Goal: Transaction & Acquisition: Purchase product/service

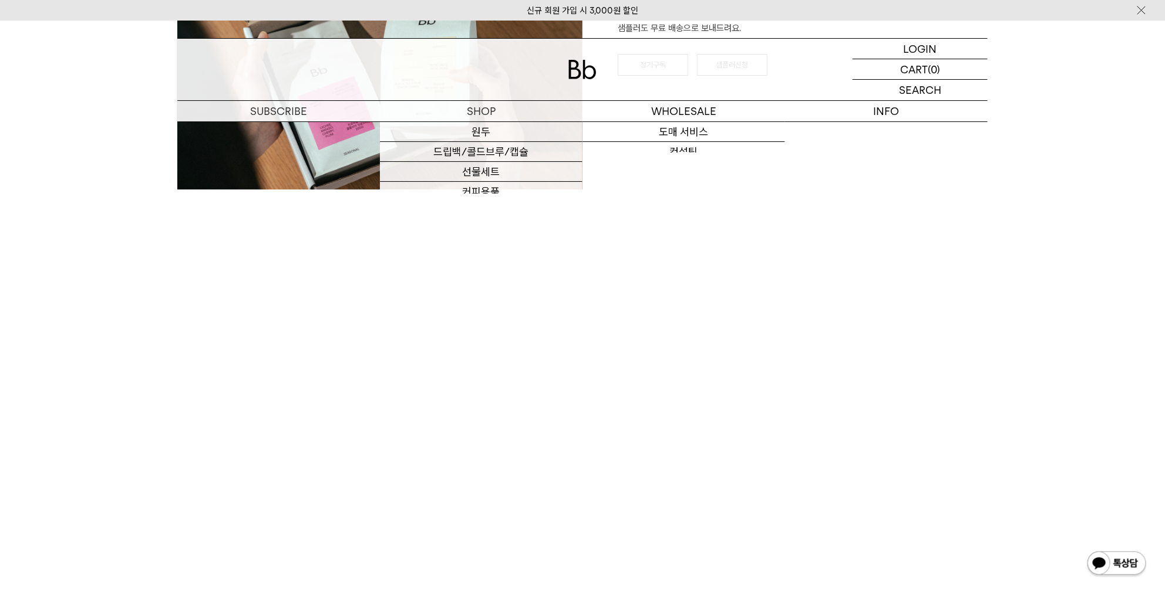
scroll to position [1878, 0]
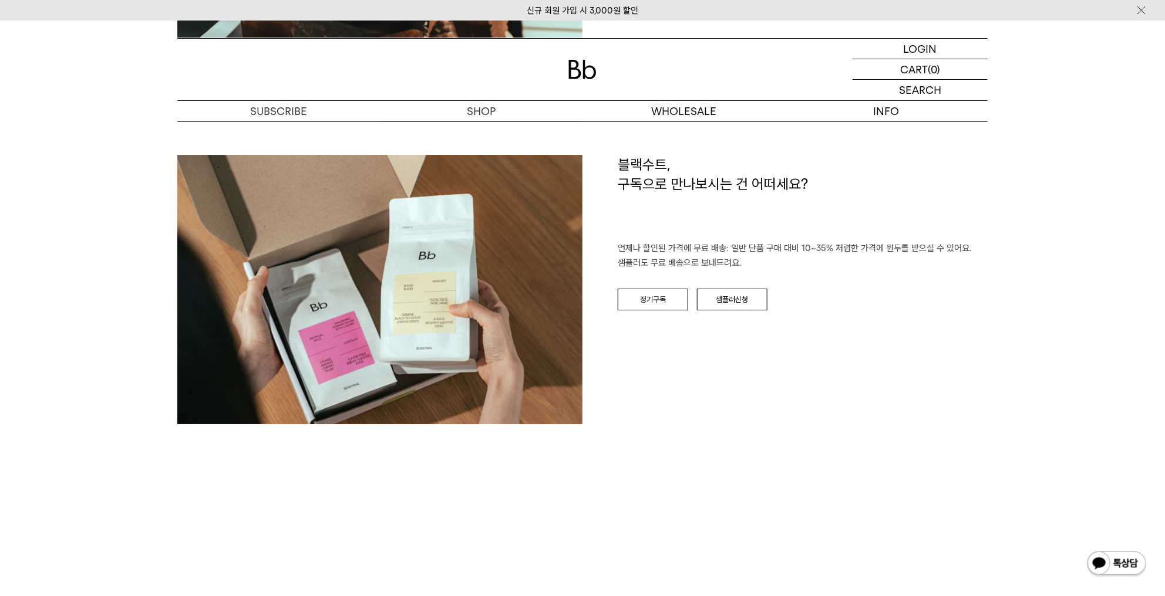
click at [579, 62] on img at bounding box center [582, 69] width 28 height 19
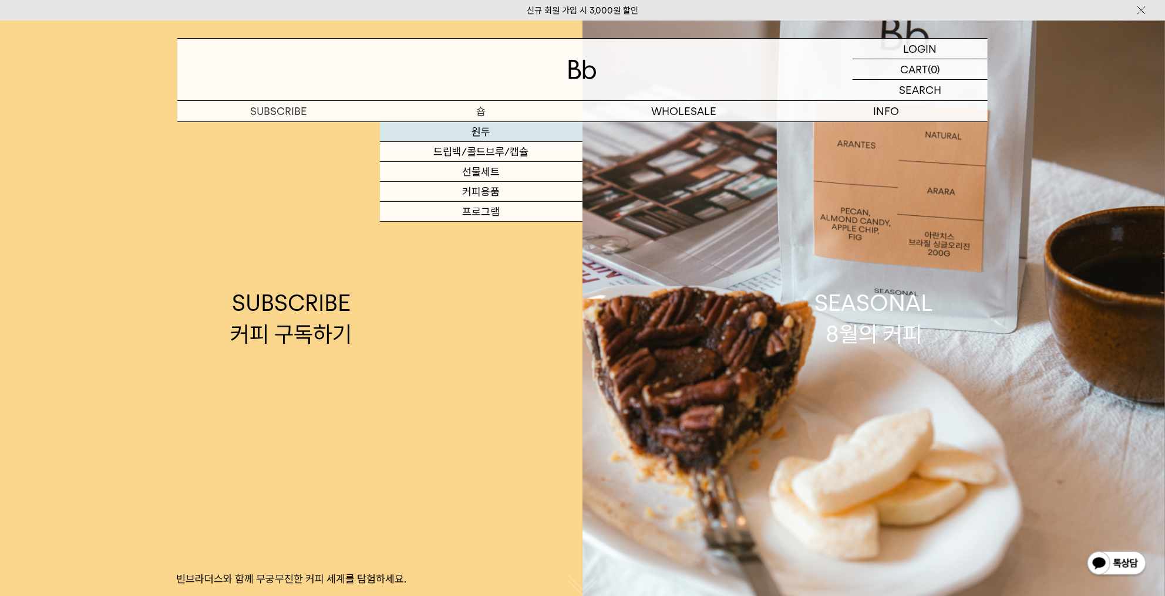
click at [494, 130] on link "원두" at bounding box center [481, 132] width 203 height 20
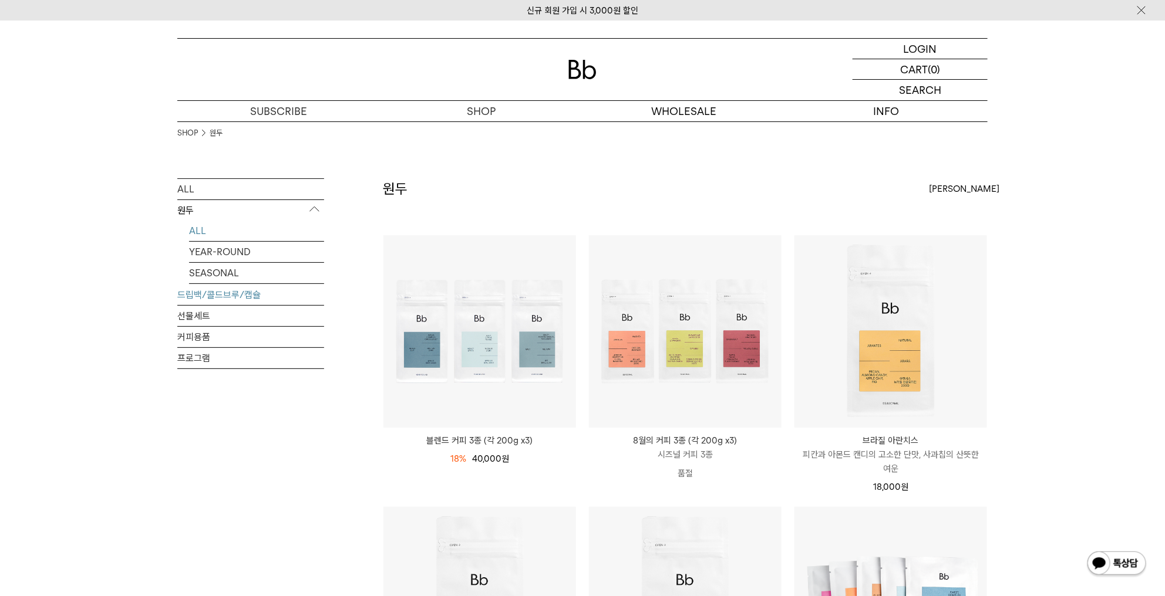
click at [275, 299] on link "드립백/콜드브루/캡슐" at bounding box center [250, 295] width 147 height 21
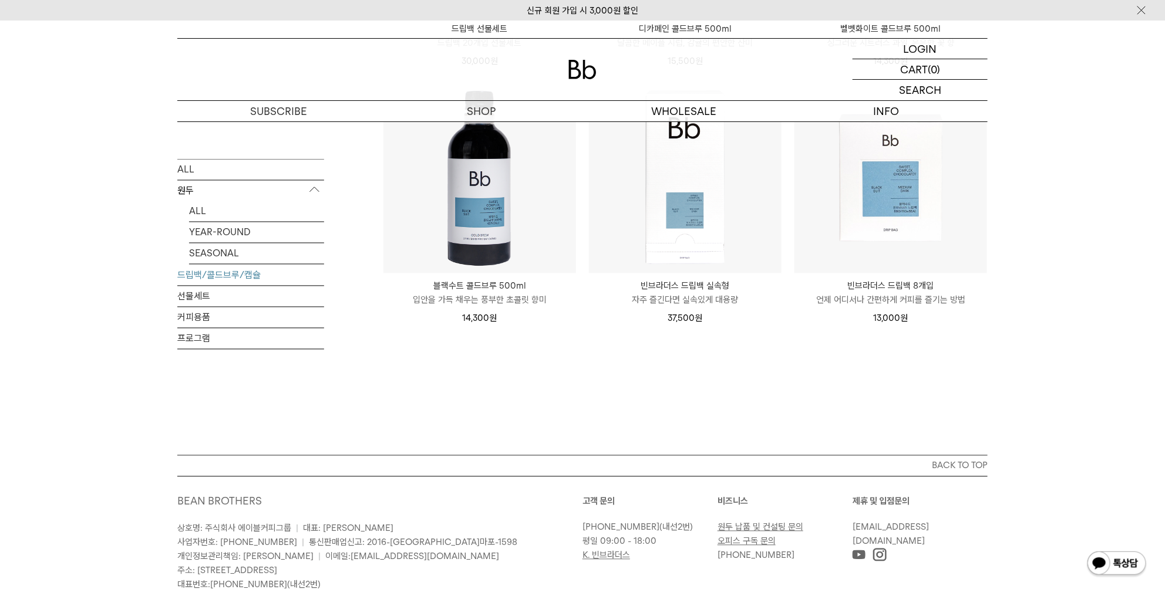
scroll to position [939, 0]
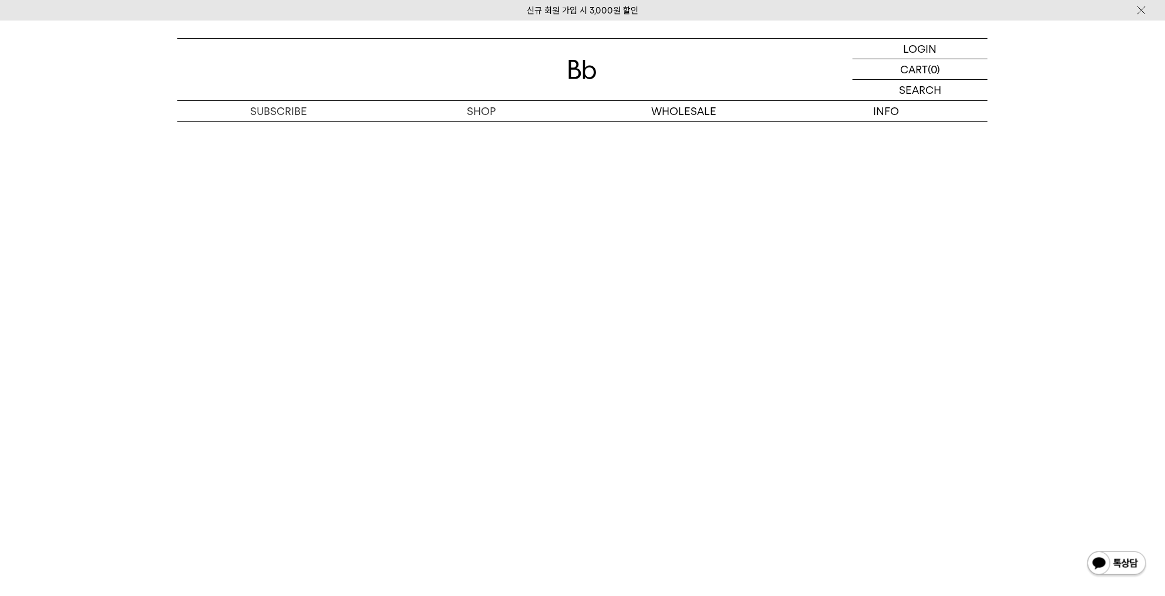
scroll to position [2341, 0]
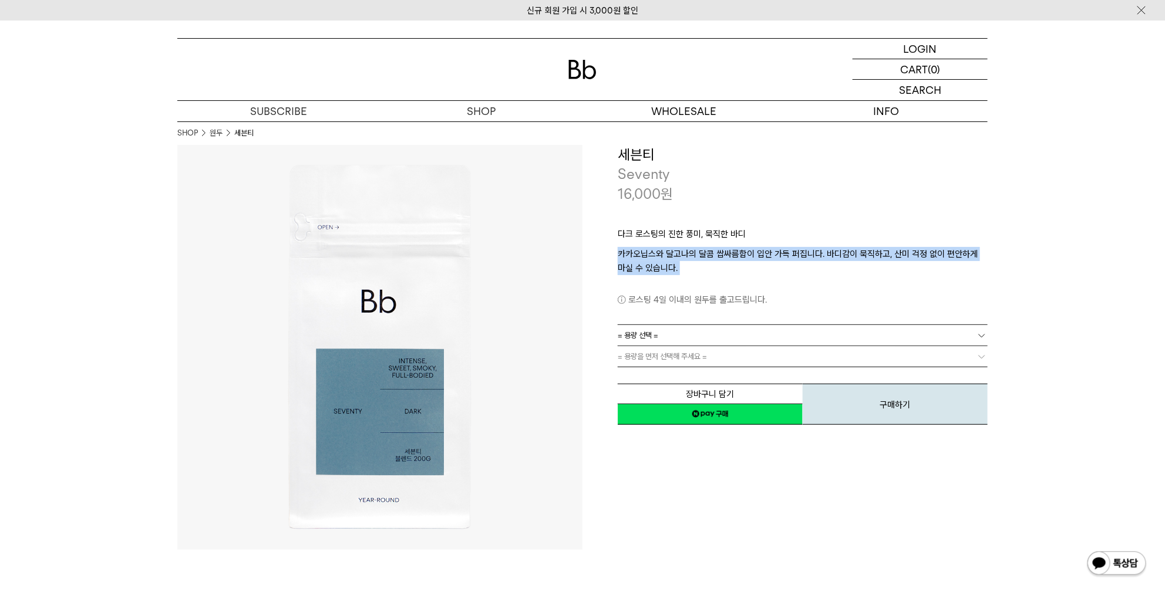
drag, startPoint x: 722, startPoint y: 289, endPoint x: 606, endPoint y: 258, distance: 119.9
click at [606, 258] on div "**********" at bounding box center [784, 286] width 405 height 282
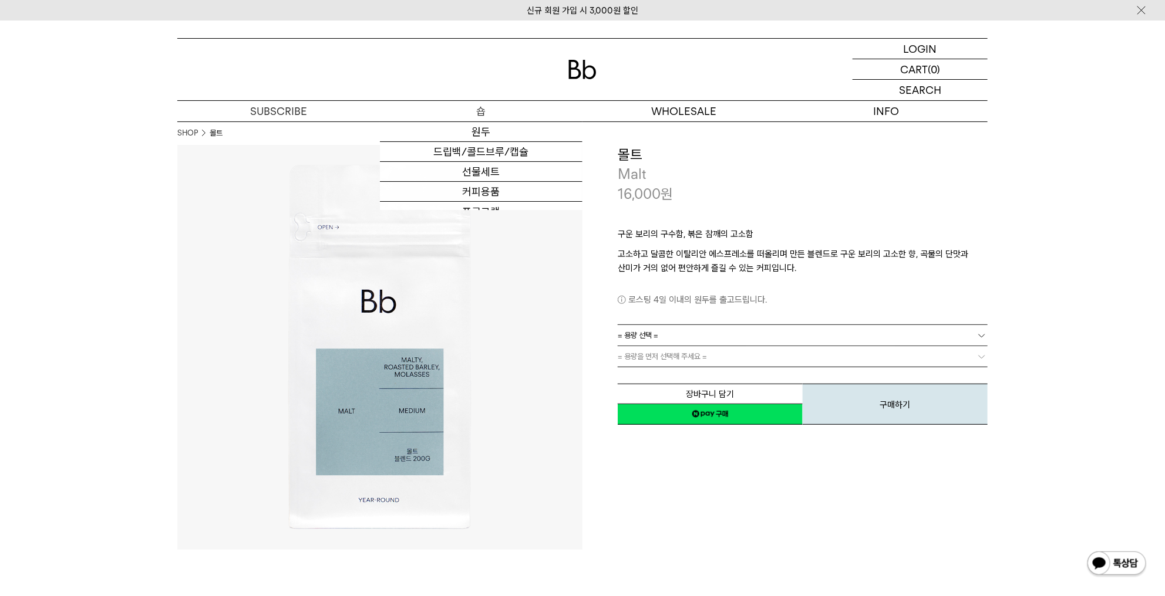
click at [485, 119] on p "숍" at bounding box center [481, 111] width 203 height 21
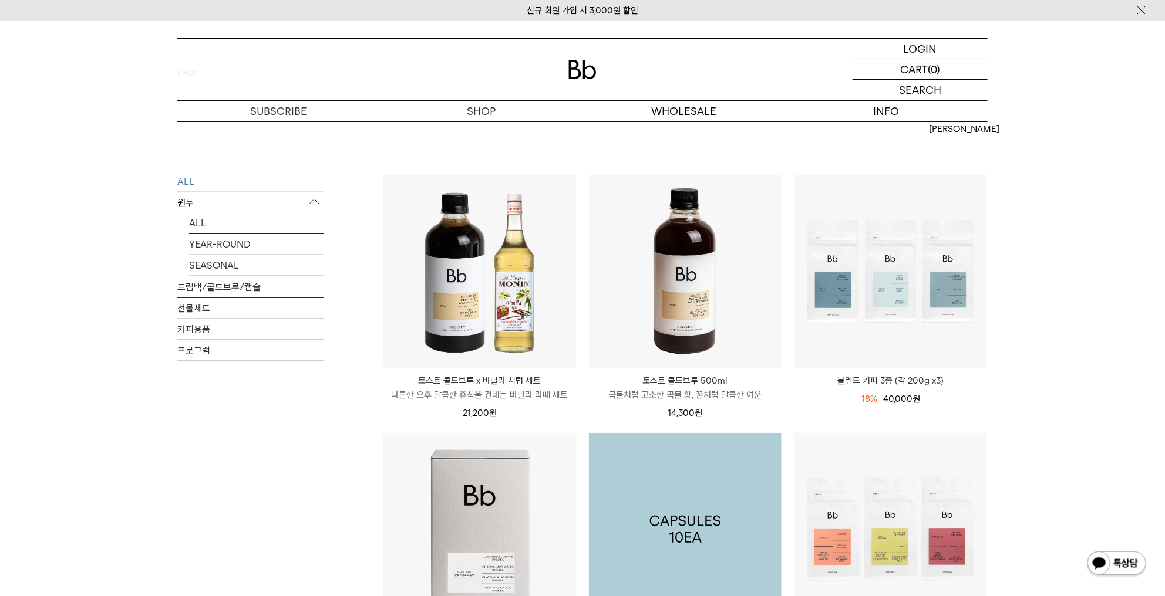
scroll to position [59, 0]
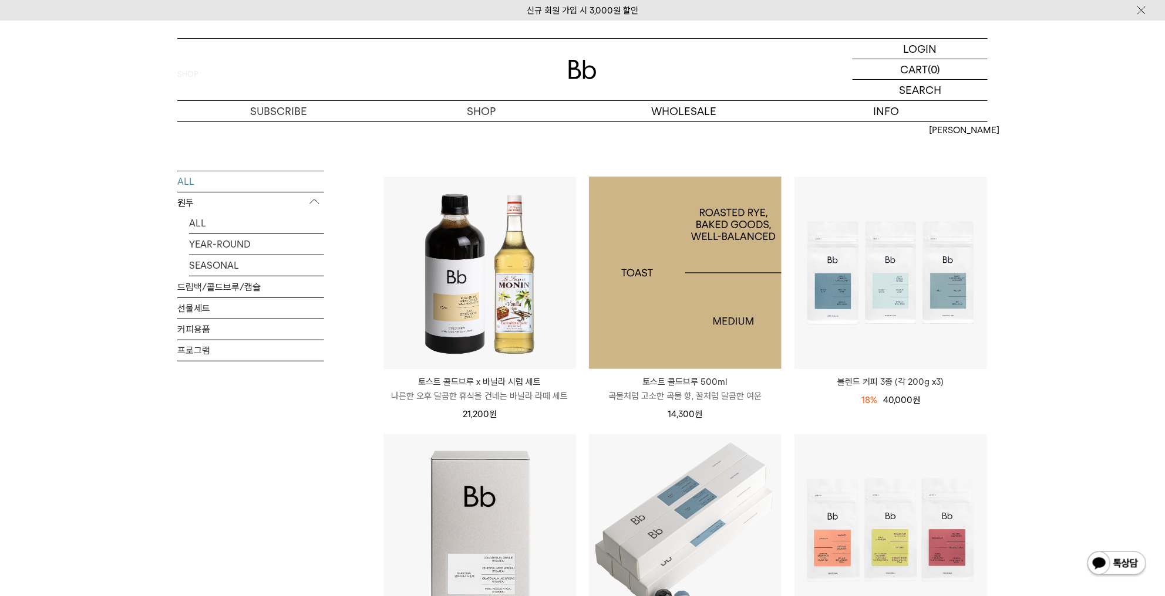
click at [674, 294] on img at bounding box center [685, 273] width 193 height 193
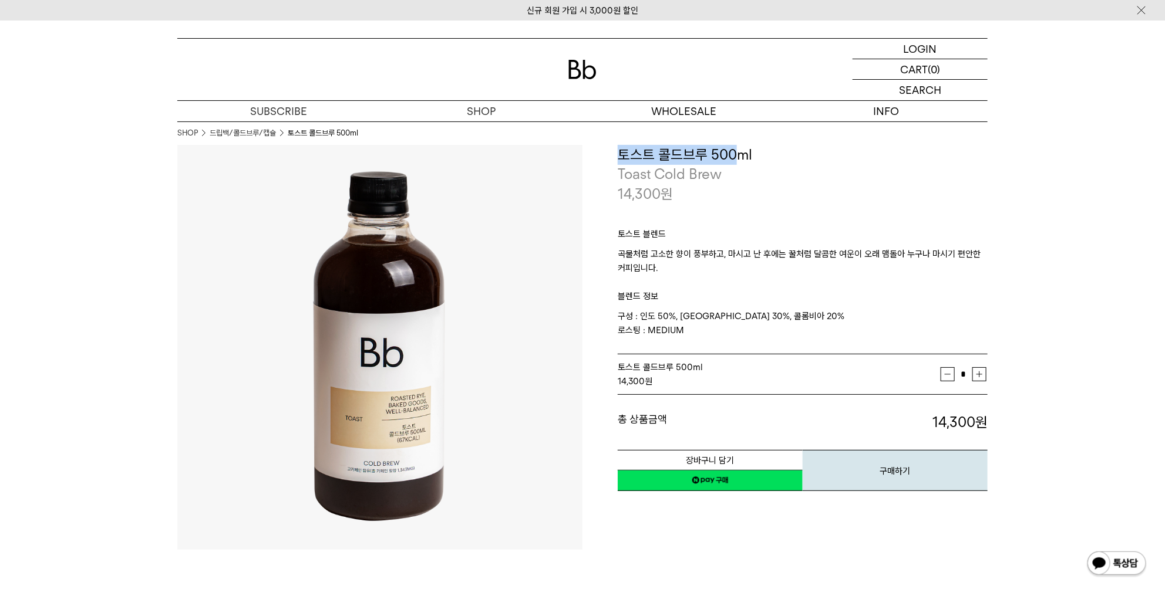
drag, startPoint x: 602, startPoint y: 147, endPoint x: 755, endPoint y: 151, distance: 153.2
click at [755, 151] on div "**********" at bounding box center [784, 319] width 405 height 348
copy h3 "토스트 콜드브루 500ml"
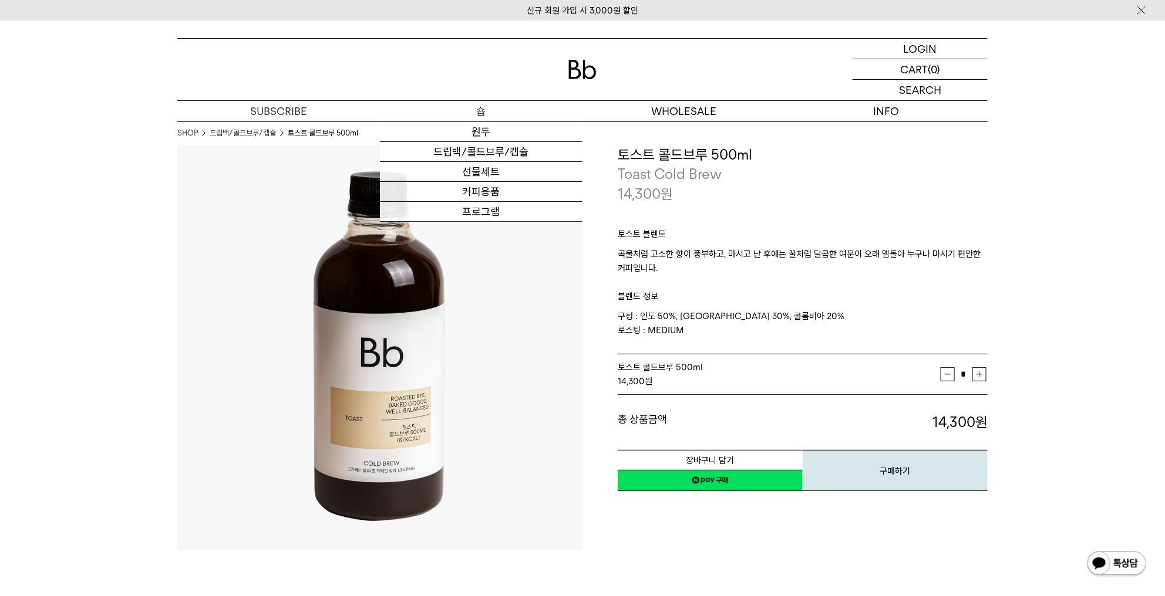
click at [513, 102] on p "숍" at bounding box center [481, 111] width 203 height 21
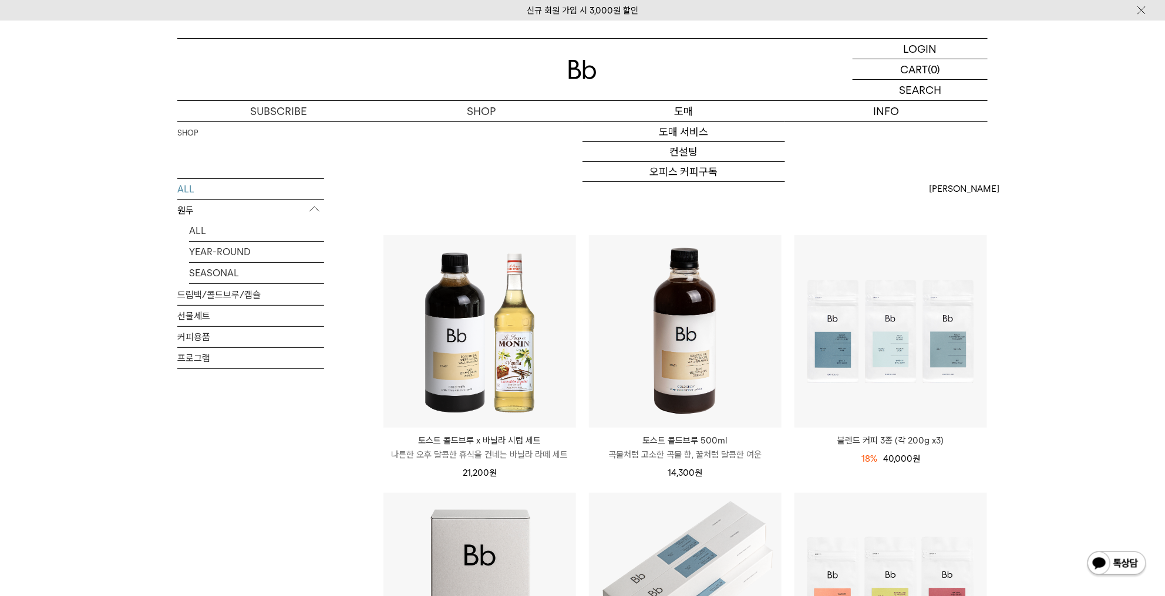
click at [690, 115] on p "도매" at bounding box center [683, 111] width 203 height 21
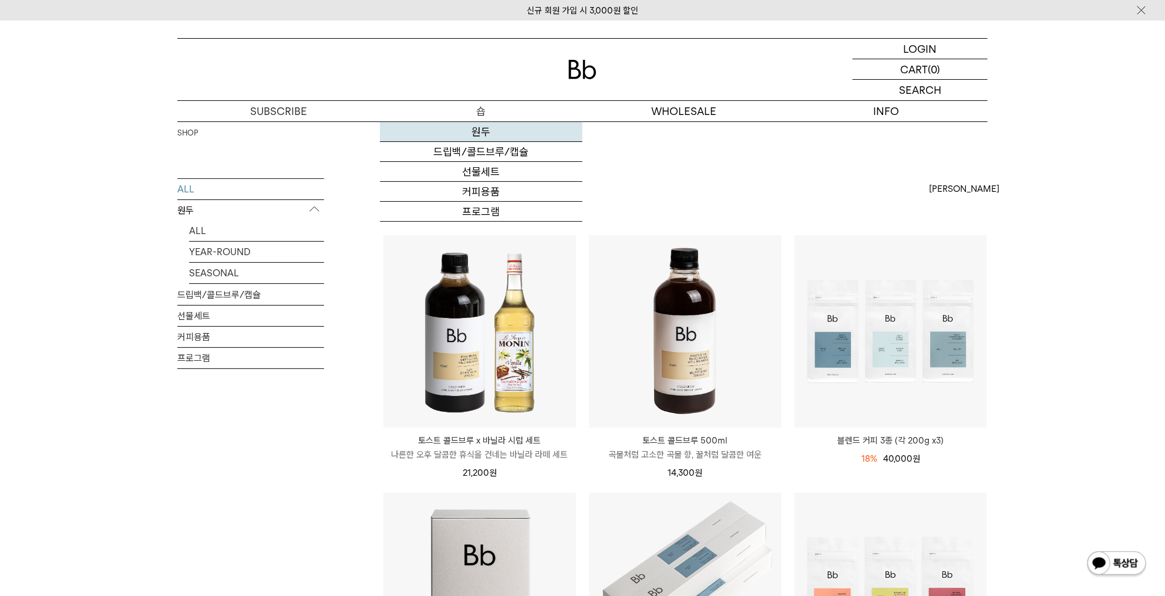
click at [471, 139] on link "원두" at bounding box center [481, 132] width 203 height 20
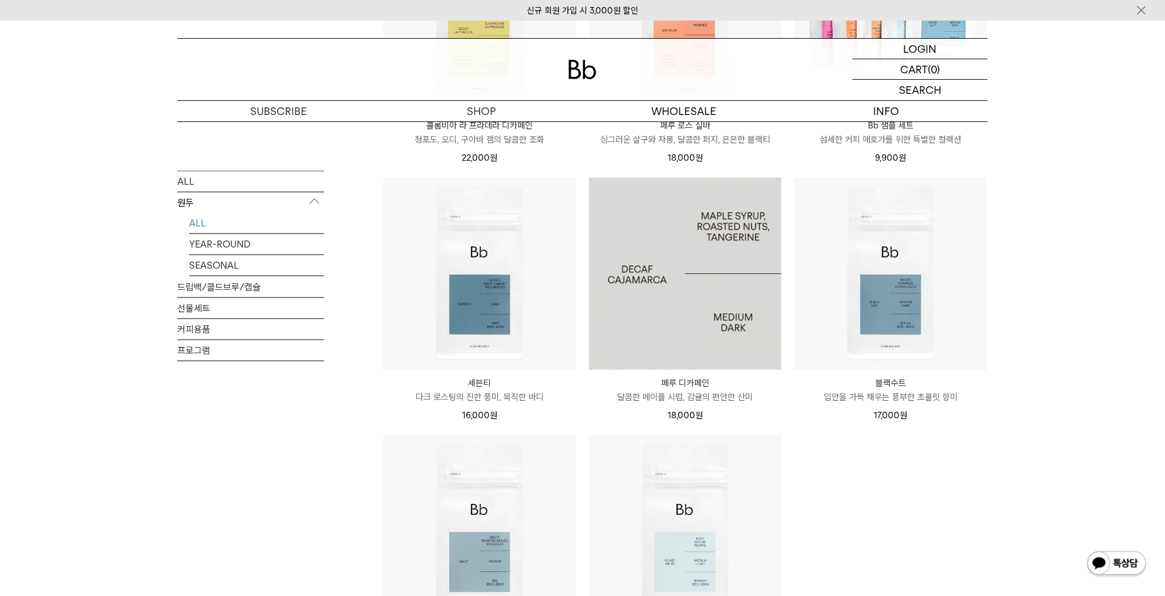
scroll to position [704, 0]
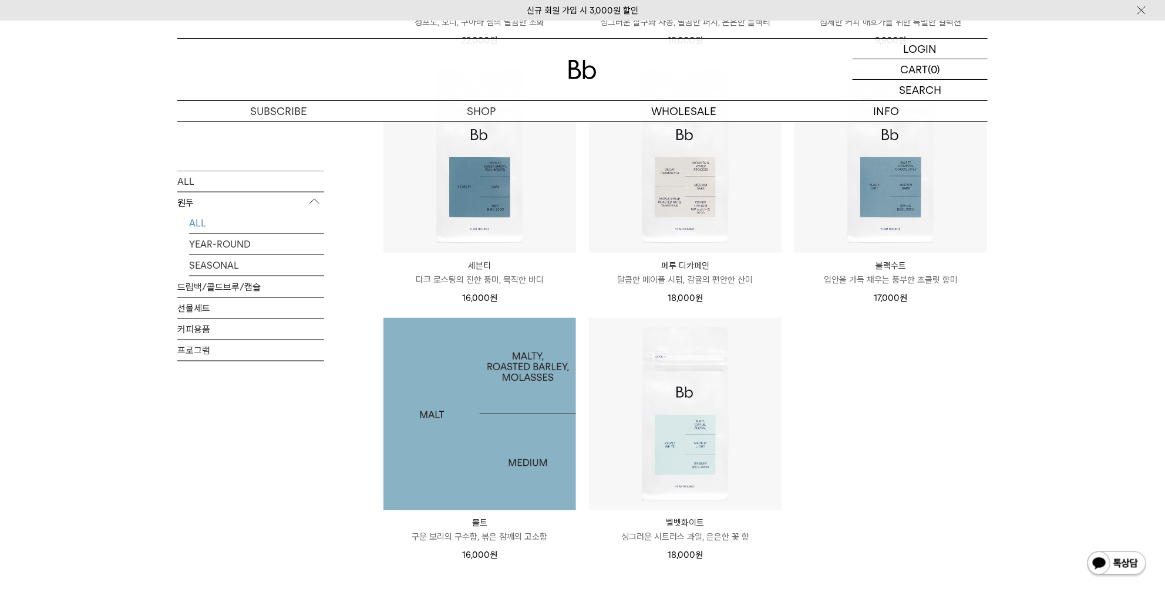
click at [514, 389] on img at bounding box center [479, 414] width 193 height 193
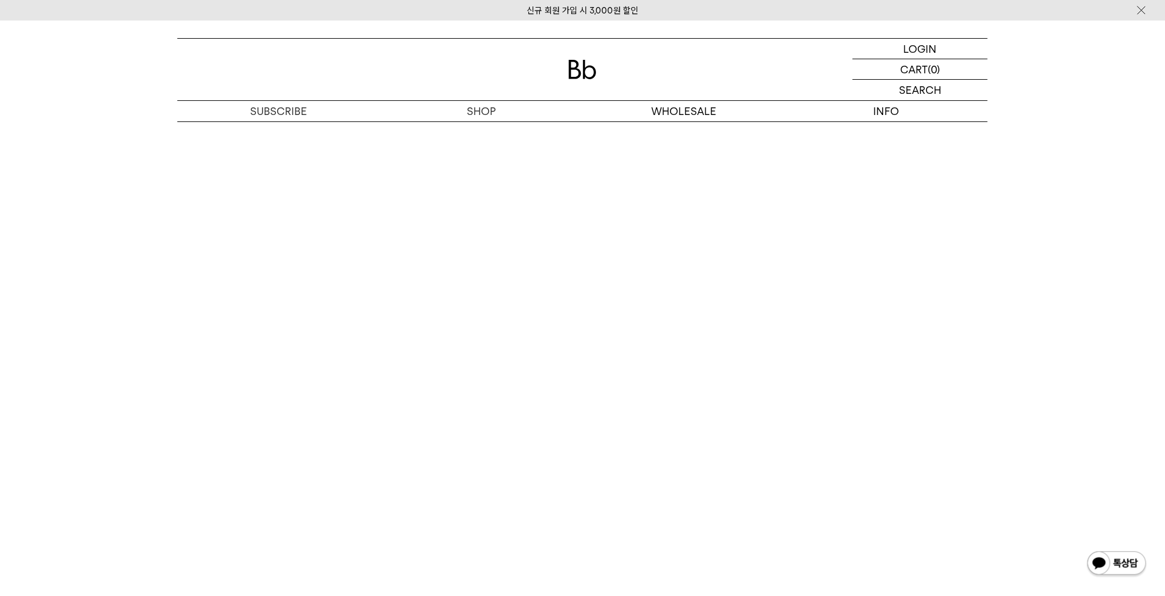
scroll to position [2465, 0]
